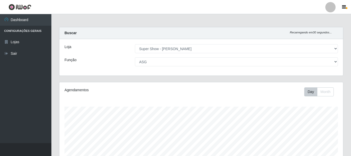
select select "120"
select select "16"
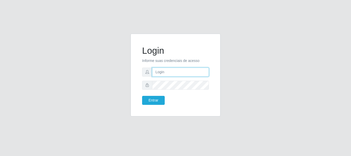
click at [172, 72] on input "text" at bounding box center [180, 72] width 57 height 9
type input "[EMAIL_ADDRESS][DOMAIN_NAME]"
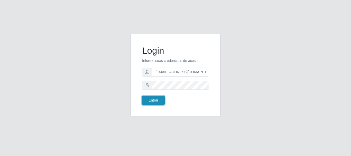
click at [155, 98] on button "Entrar" at bounding box center [153, 100] width 23 height 9
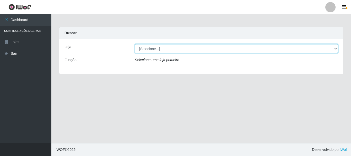
click at [135, 44] on select "[Selecione...] Super Show - [PERSON_NAME]" at bounding box center [236, 48] width 203 height 9
select select "120"
click option "Super Show - [PERSON_NAME]" at bounding box center [0, 0] width 0 height 0
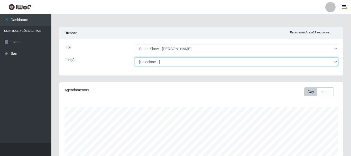
scroll to position [107, 284]
click at [135, 57] on select "[Selecione...] ASG Auxiliar de Estacionamento Balconista Embalador Embalador + …" at bounding box center [236, 61] width 203 height 9
select select "16"
click option "ASG" at bounding box center [0, 0] width 0 height 0
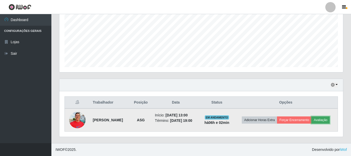
click at [325, 121] on button "Avaliação" at bounding box center [320, 119] width 18 height 7
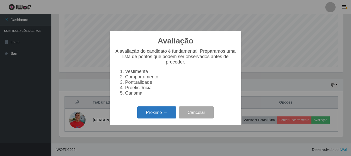
click at [163, 118] on button "Próximo →" at bounding box center [156, 112] width 39 height 12
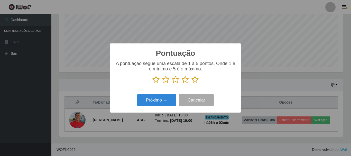
click at [194, 80] on icon at bounding box center [194, 80] width 7 height 8
click at [191, 83] on input "radio" at bounding box center [191, 83] width 0 height 0
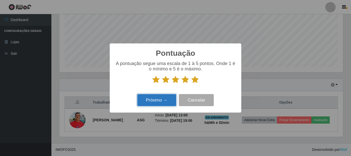
click at [154, 100] on button "Próximo →" at bounding box center [156, 100] width 39 height 12
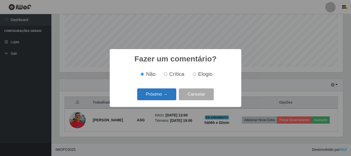
click at [148, 90] on button "Próximo →" at bounding box center [156, 94] width 39 height 12
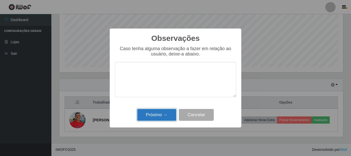
click at [161, 115] on button "Próximo →" at bounding box center [156, 115] width 39 height 12
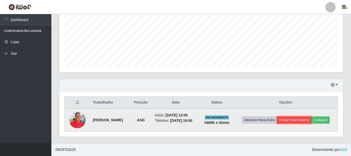
click at [292, 119] on button "Forçar Encerramento" at bounding box center [294, 119] width 34 height 7
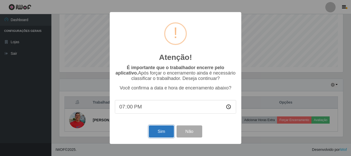
click at [163, 134] on button "Sim" at bounding box center [161, 131] width 25 height 12
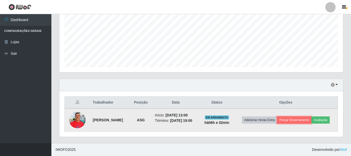
scroll to position [94, 0]
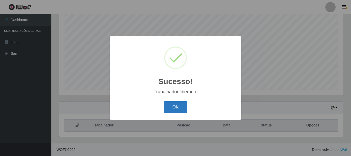
click at [172, 104] on button "OK" at bounding box center [176, 107] width 24 height 12
